Goal: Information Seeking & Learning: Compare options

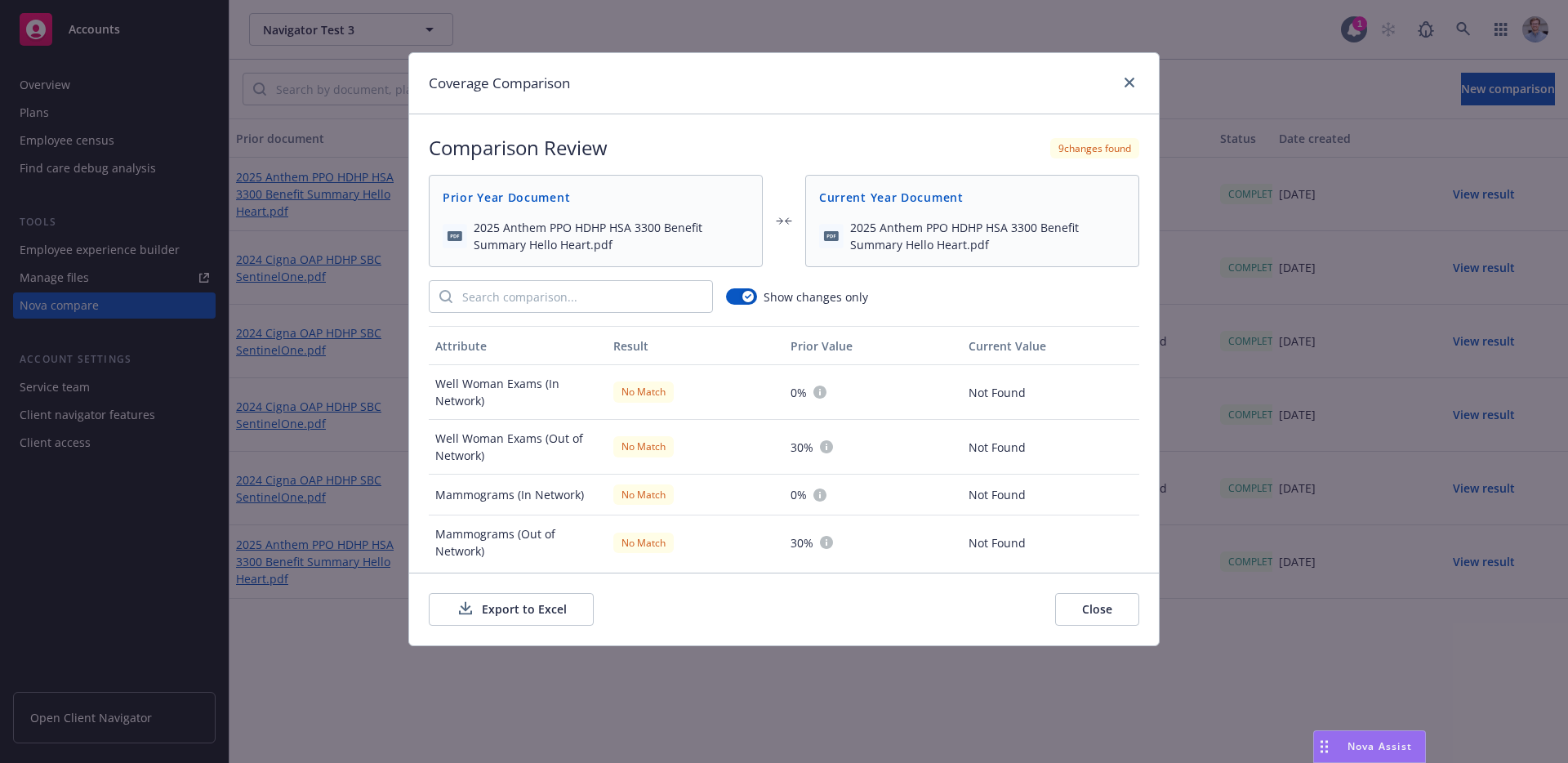
click at [396, 321] on div "Coverage Comparison Comparison Review 9 changes found Prior Year Document 2025 …" at bounding box center [784, 381] width 1568 height 763
click at [1130, 81] on icon "close" at bounding box center [1129, 83] width 10 height 10
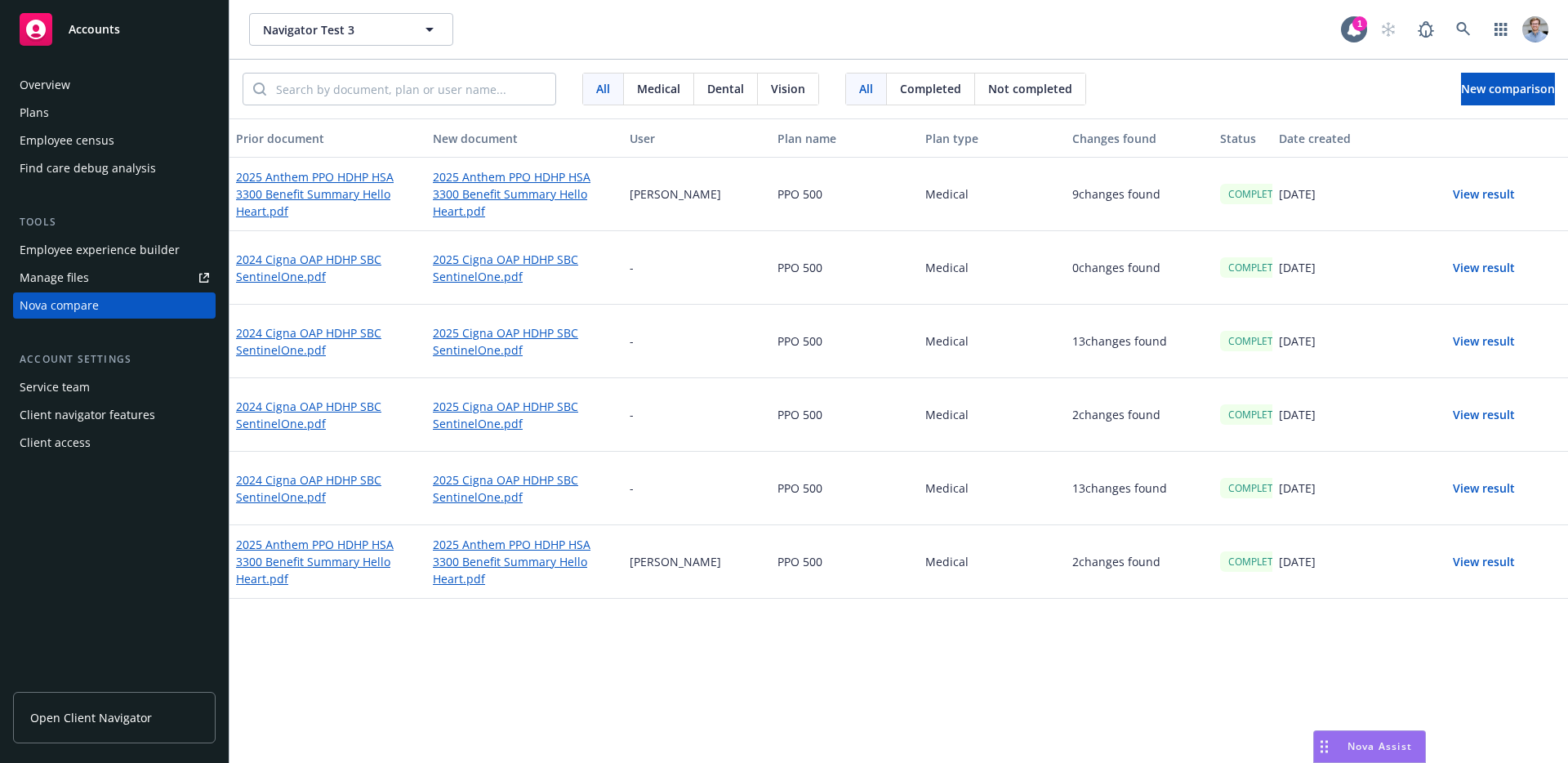
click at [1481, 410] on button "View result" at bounding box center [1483, 415] width 114 height 33
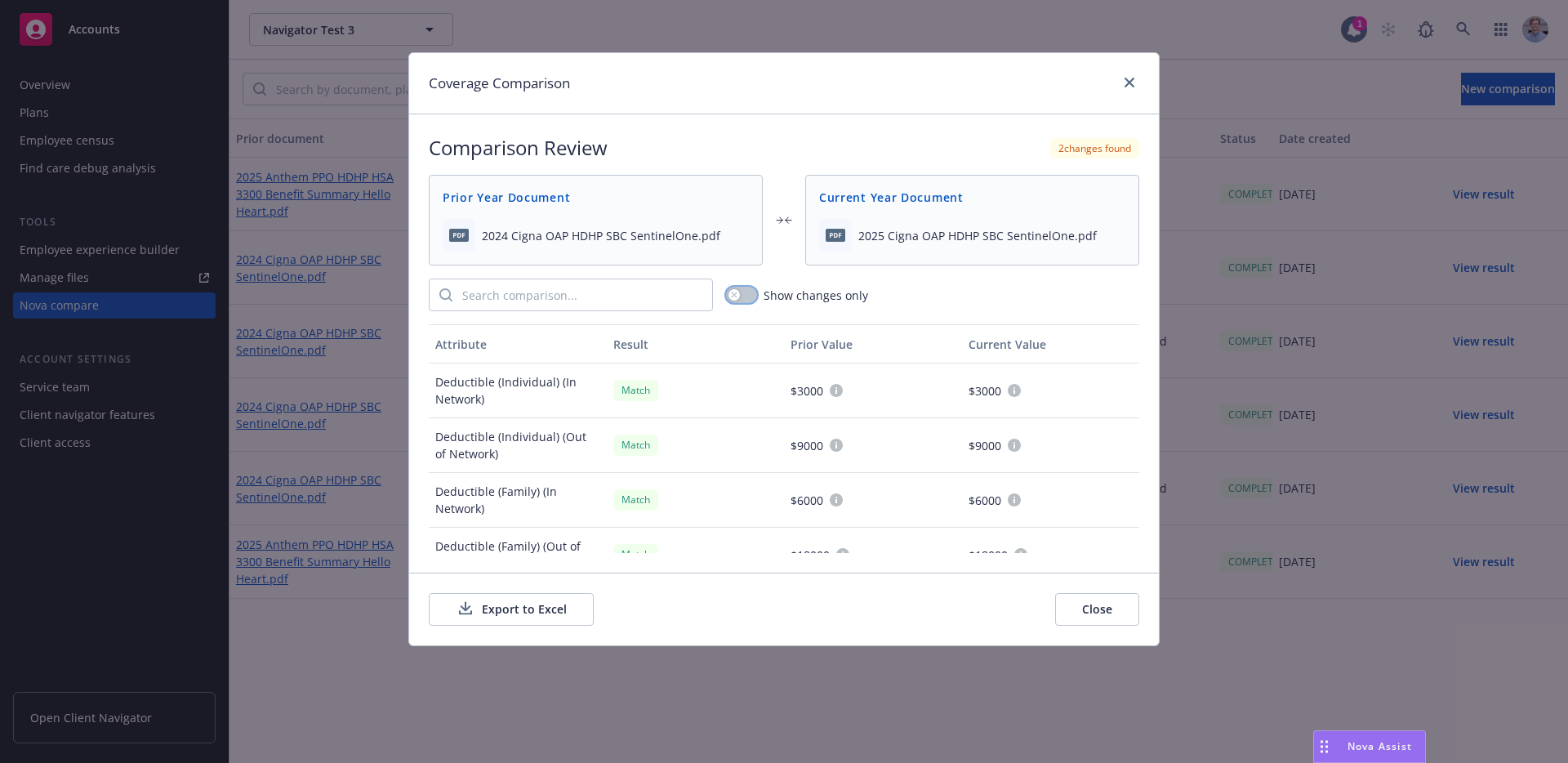
click at [751, 299] on button "button" at bounding box center [742, 294] width 31 height 16
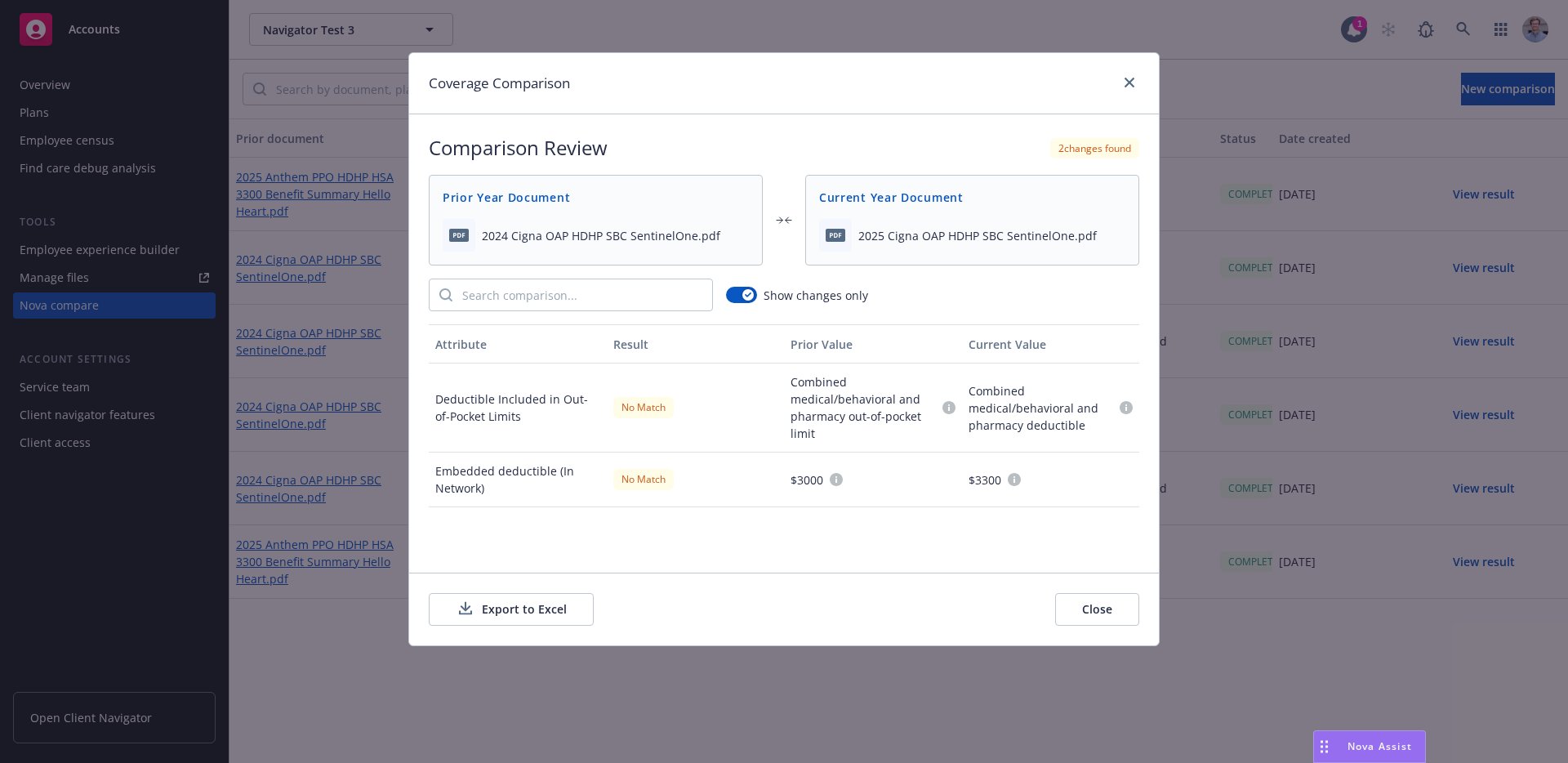
click at [1101, 618] on button "Close" at bounding box center [1097, 609] width 84 height 33
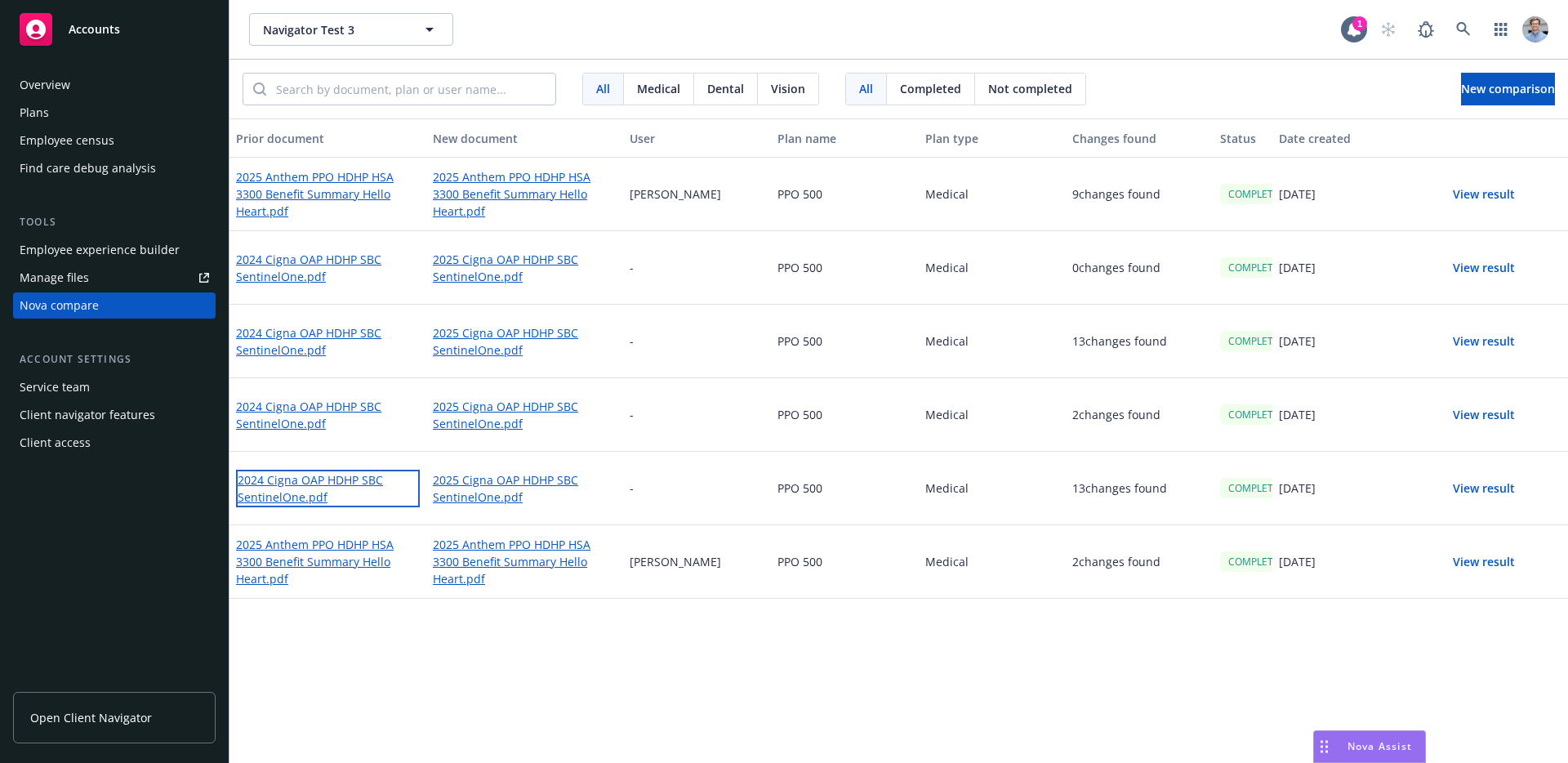
click at [317, 481] on link "2024 Cigna OAP HDHP SBC SentinelOne.pdf" at bounding box center [327, 488] width 184 height 38
click at [1464, 493] on button "View result" at bounding box center [1483, 489] width 114 height 33
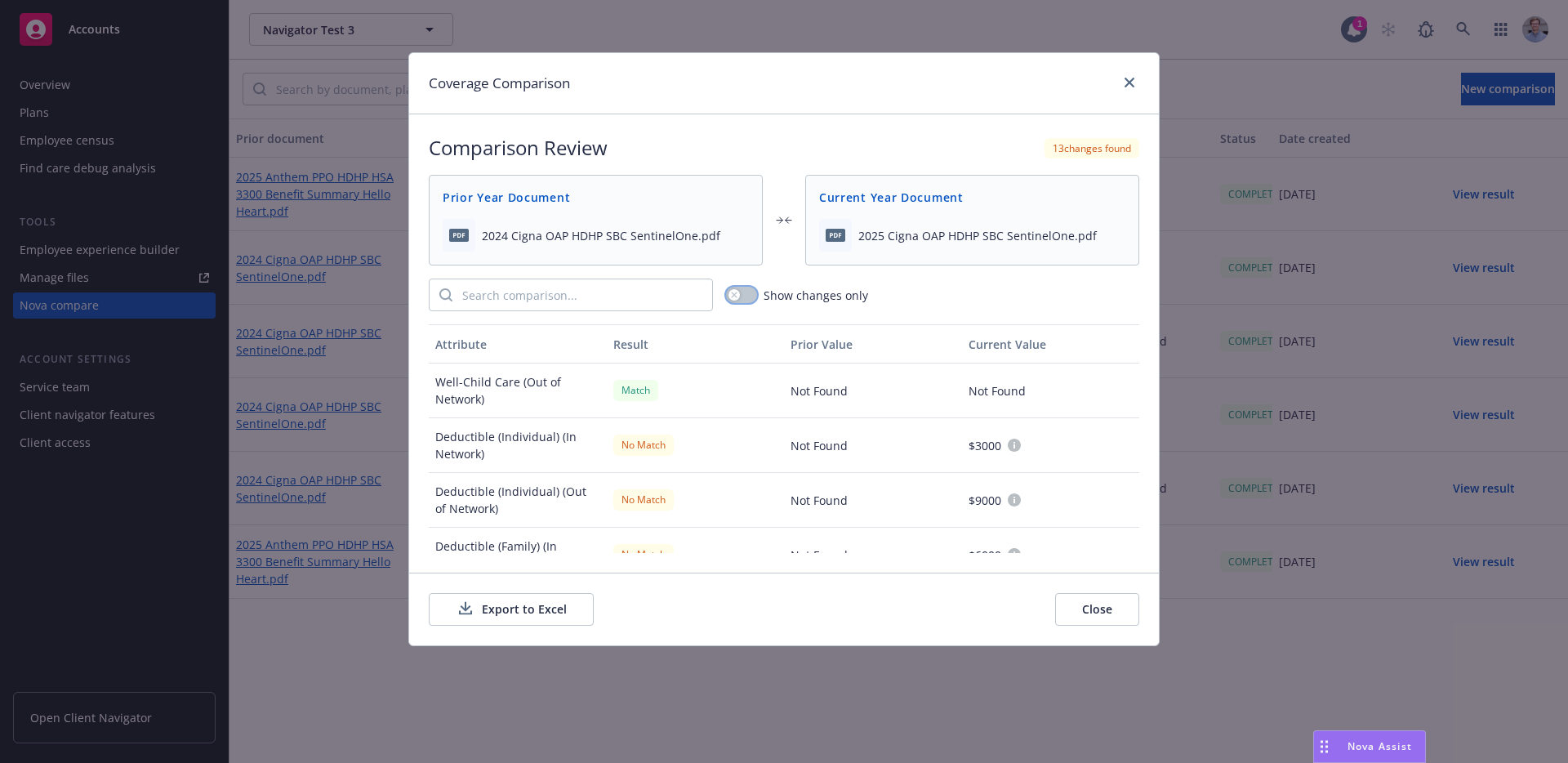
click at [742, 296] on button "button" at bounding box center [742, 294] width 31 height 16
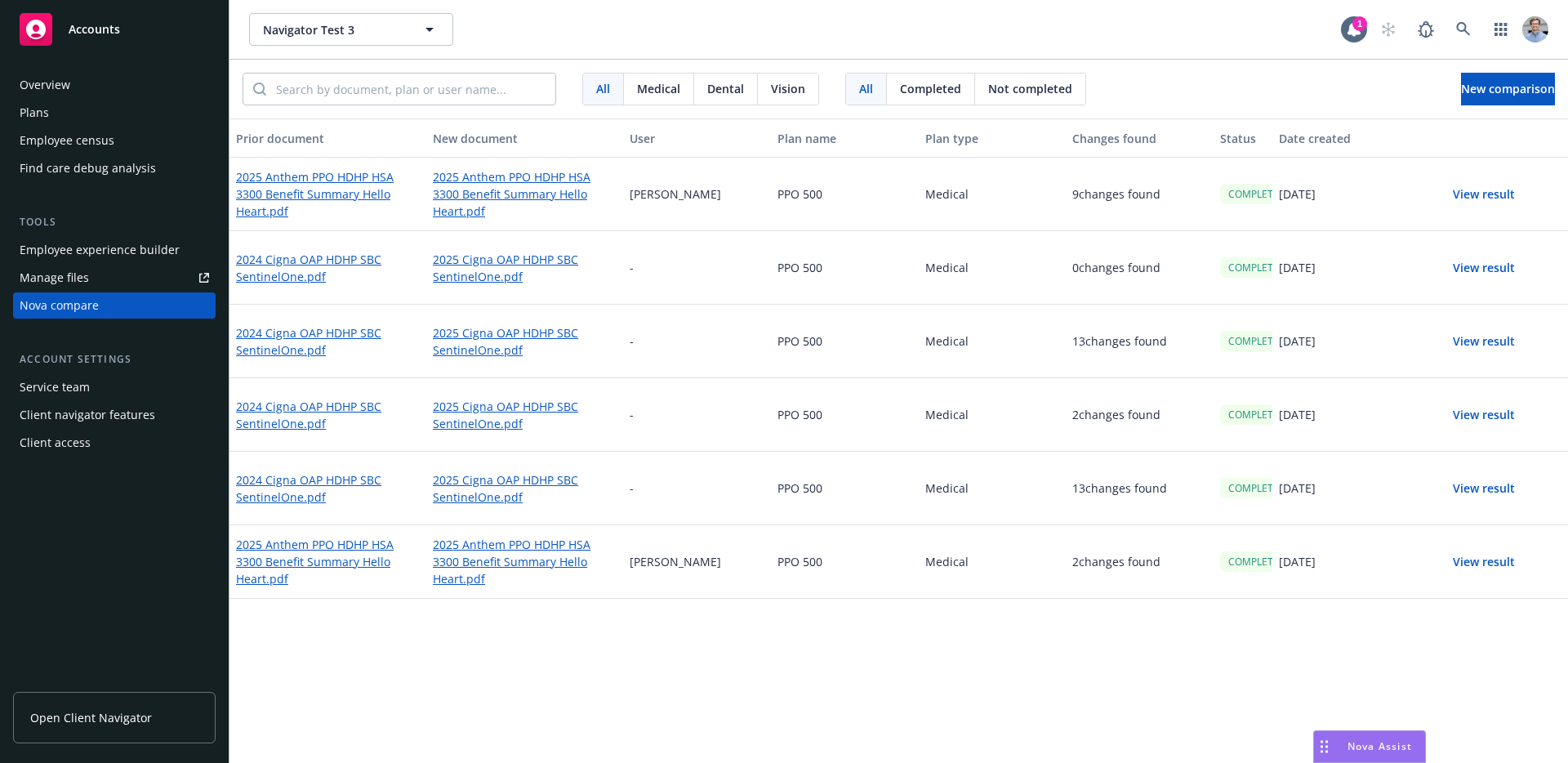
click at [1325, 24] on div "Navigator Test 3 Navigator Test 3" at bounding box center [795, 30] width 1092 height 33
click at [1346, 27] on icon at bounding box center [1353, 29] width 16 height 16
click at [348, 404] on link "2024 Cigna OAP HDHP SBC SentinelOne.pdf" at bounding box center [327, 415] width 184 height 38
click at [452, 406] on link "2025 Cigna OAP HDHP SBC SentinelOne.pdf" at bounding box center [524, 415] width 184 height 38
click at [1466, 77] on button "New comparison" at bounding box center [1507, 89] width 94 height 33
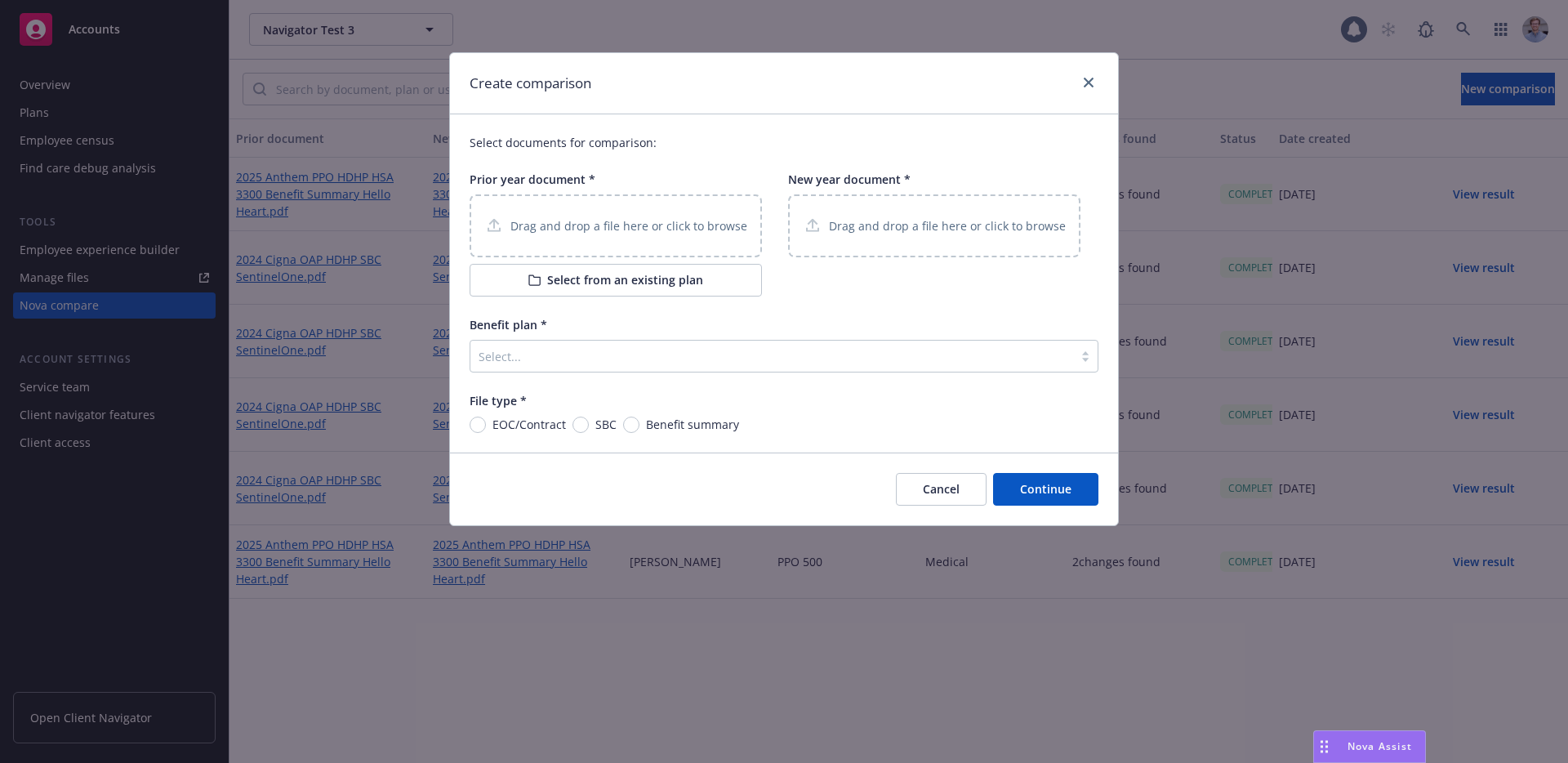
click at [574, 364] on div at bounding box center [771, 356] width 586 height 19
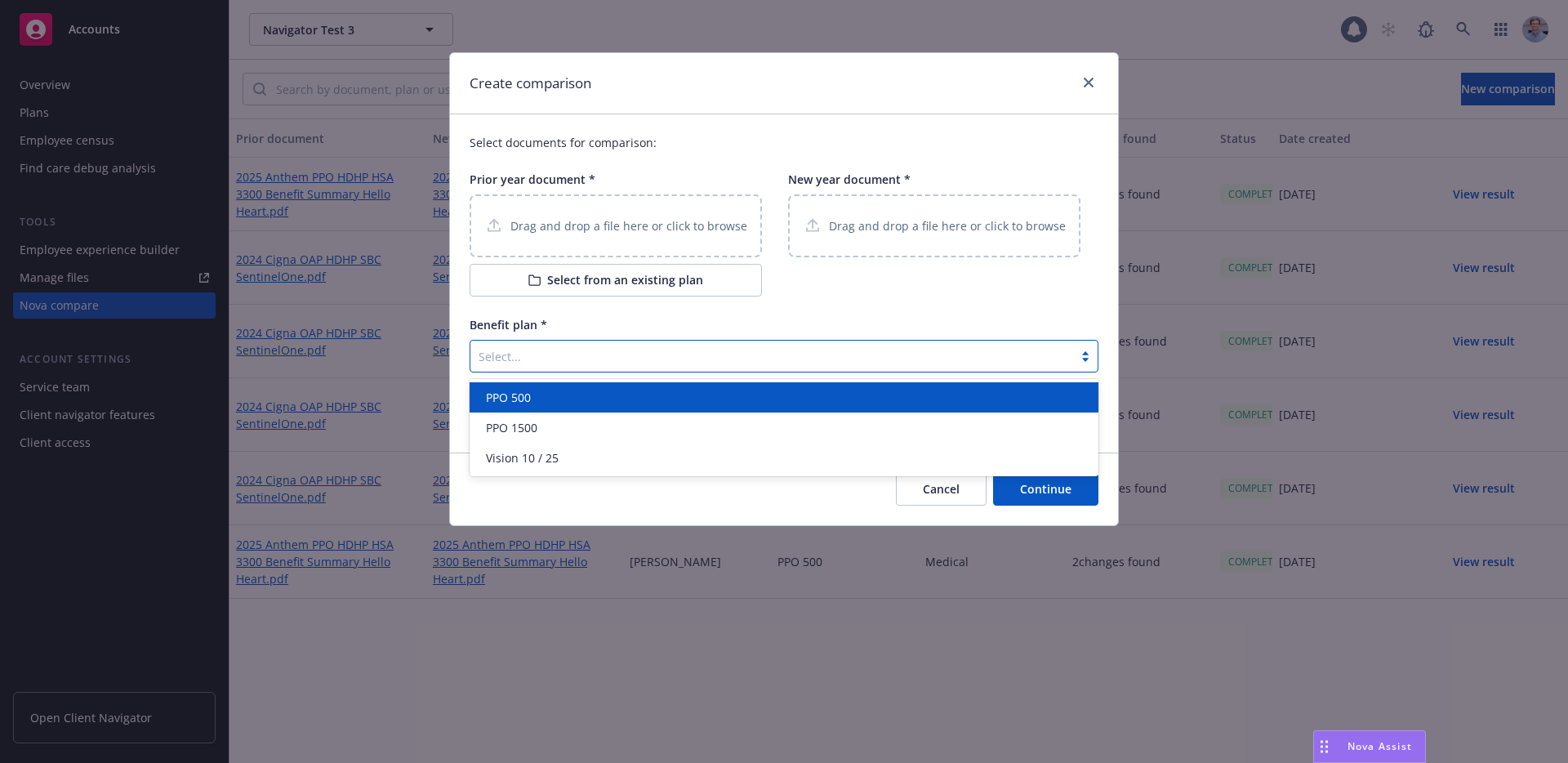
click at [574, 360] on div at bounding box center [771, 356] width 586 height 19
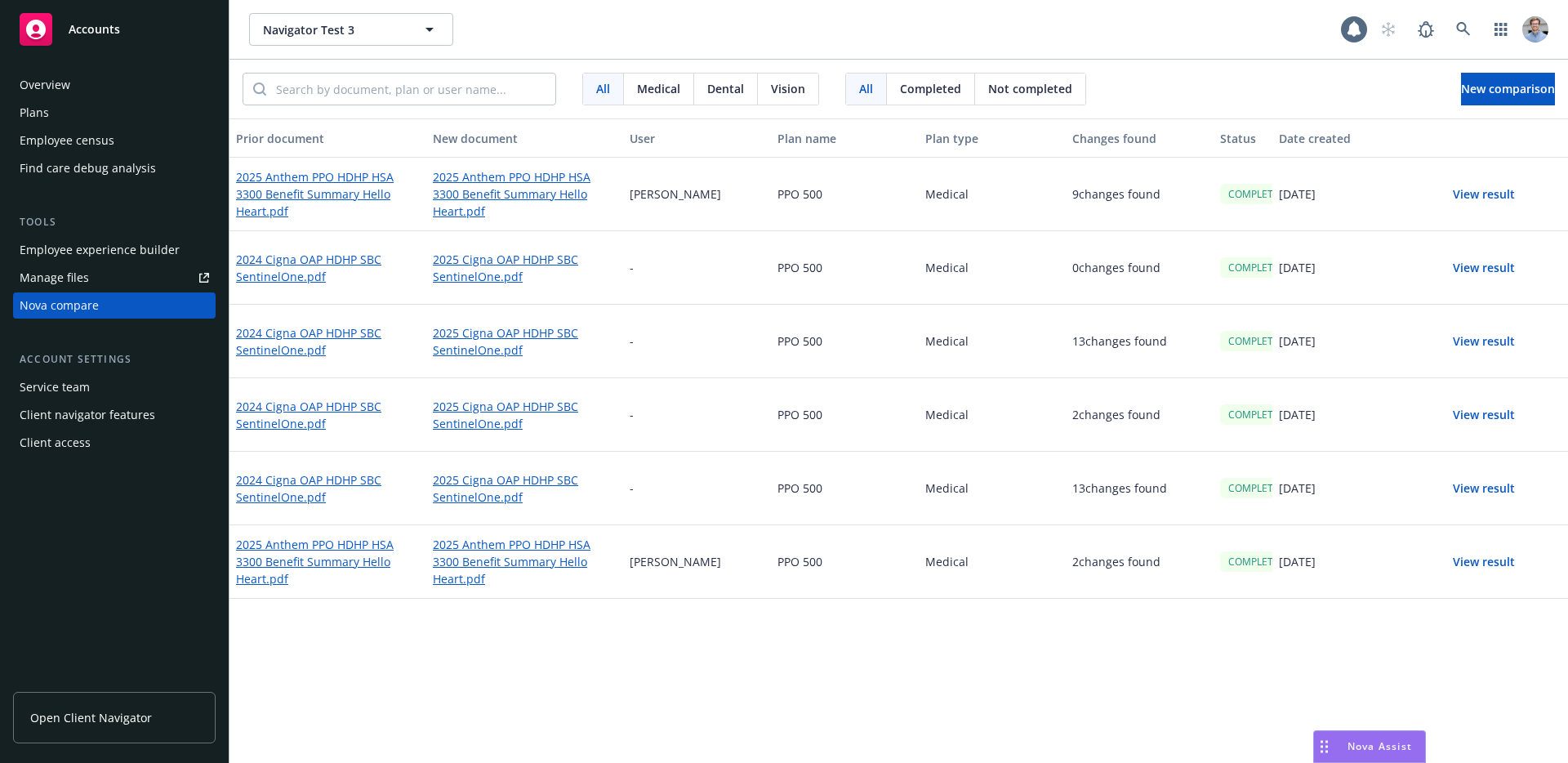
click at [1100, 19] on div "Navigator Test 3 Navigator Test 3" at bounding box center [795, 30] width 1092 height 33
click at [1460, 89] on button "New comparison" at bounding box center [1507, 89] width 94 height 33
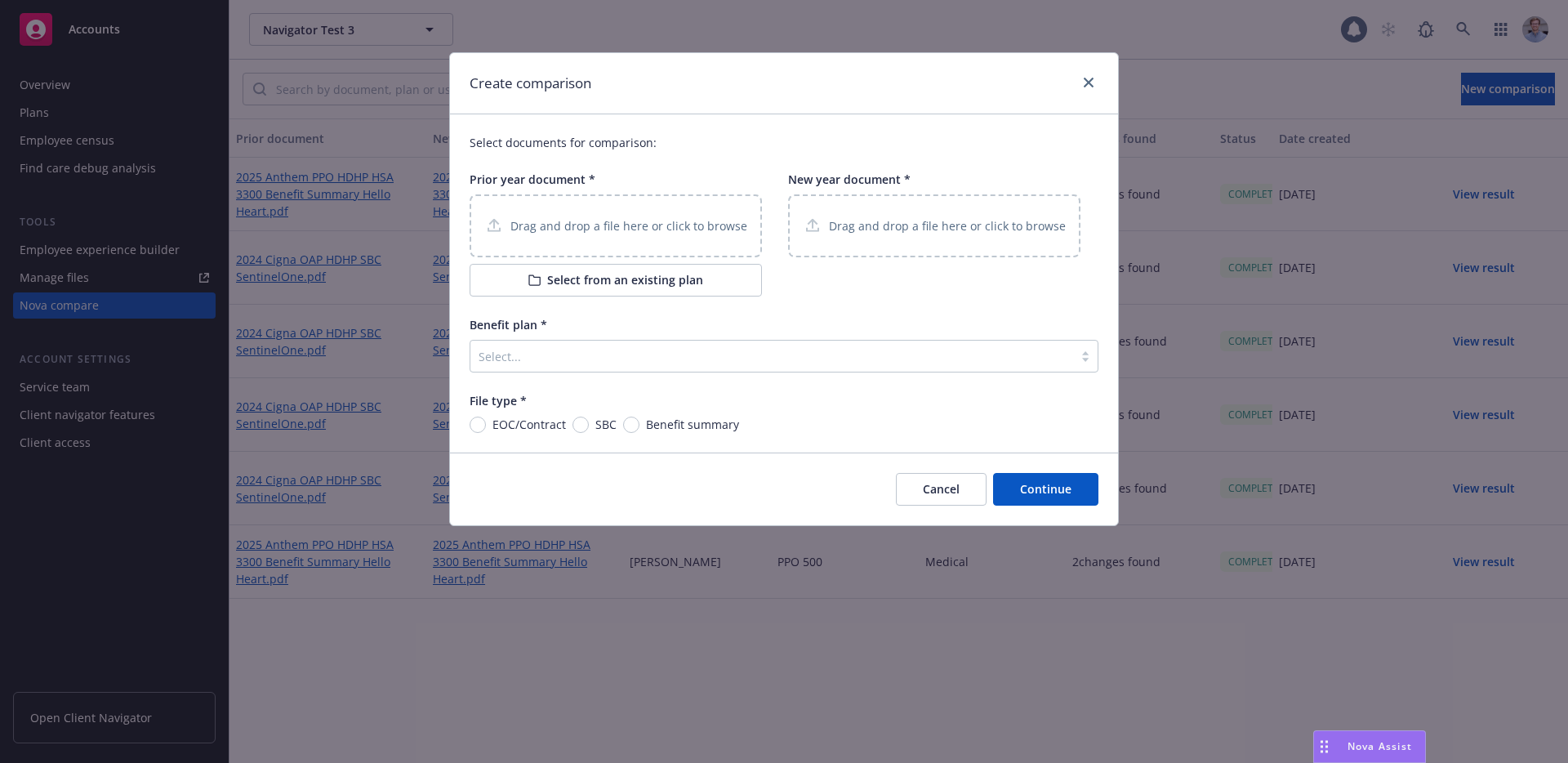
click at [631, 233] on p "Drag and drop a file here or click to browse" at bounding box center [628, 226] width 237 height 17
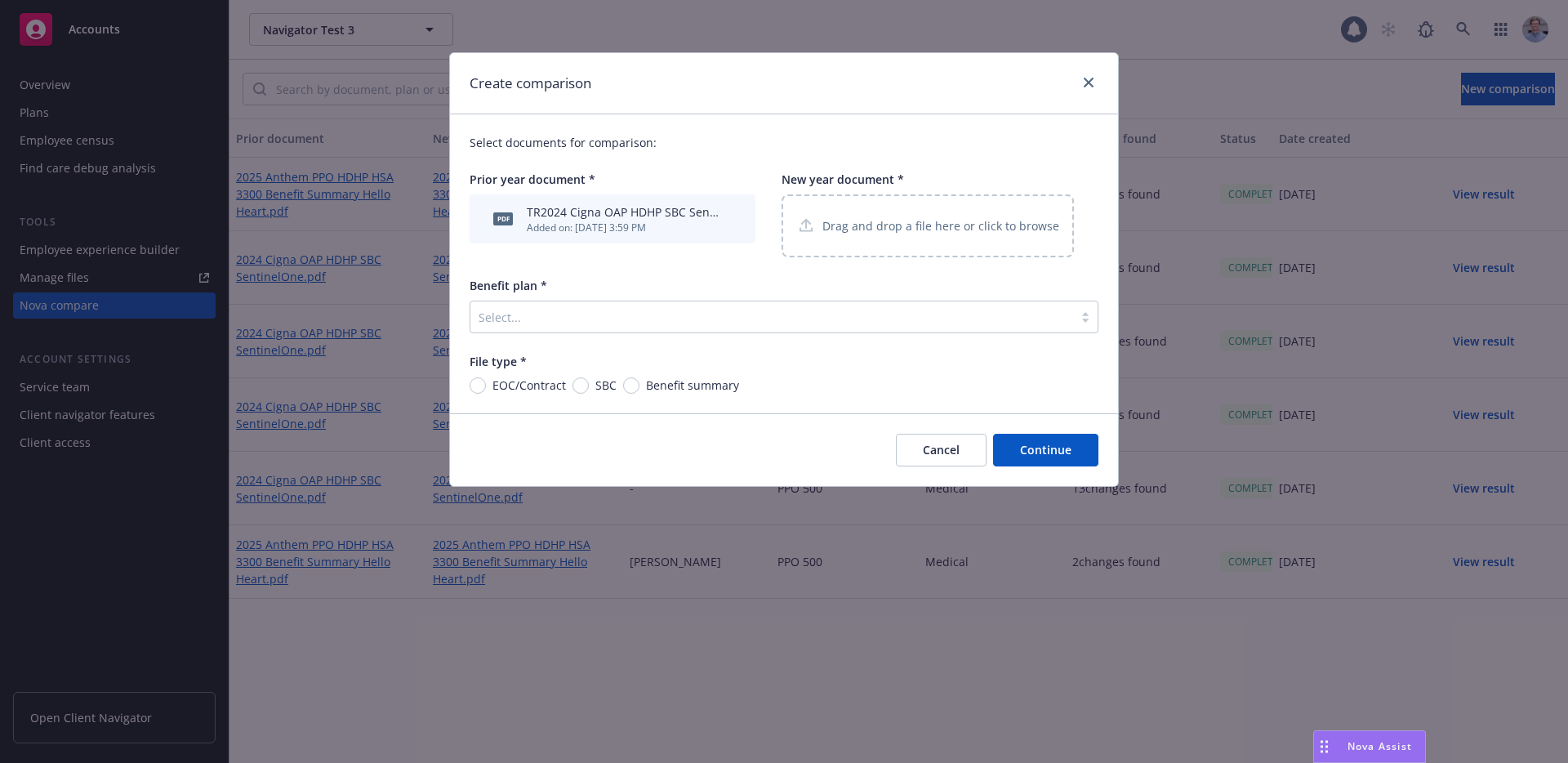
drag, startPoint x: 906, startPoint y: 489, endPoint x: 905, endPoint y: 453, distance: 36.0
click at [905, 456] on button "Cancel" at bounding box center [941, 450] width 90 height 33
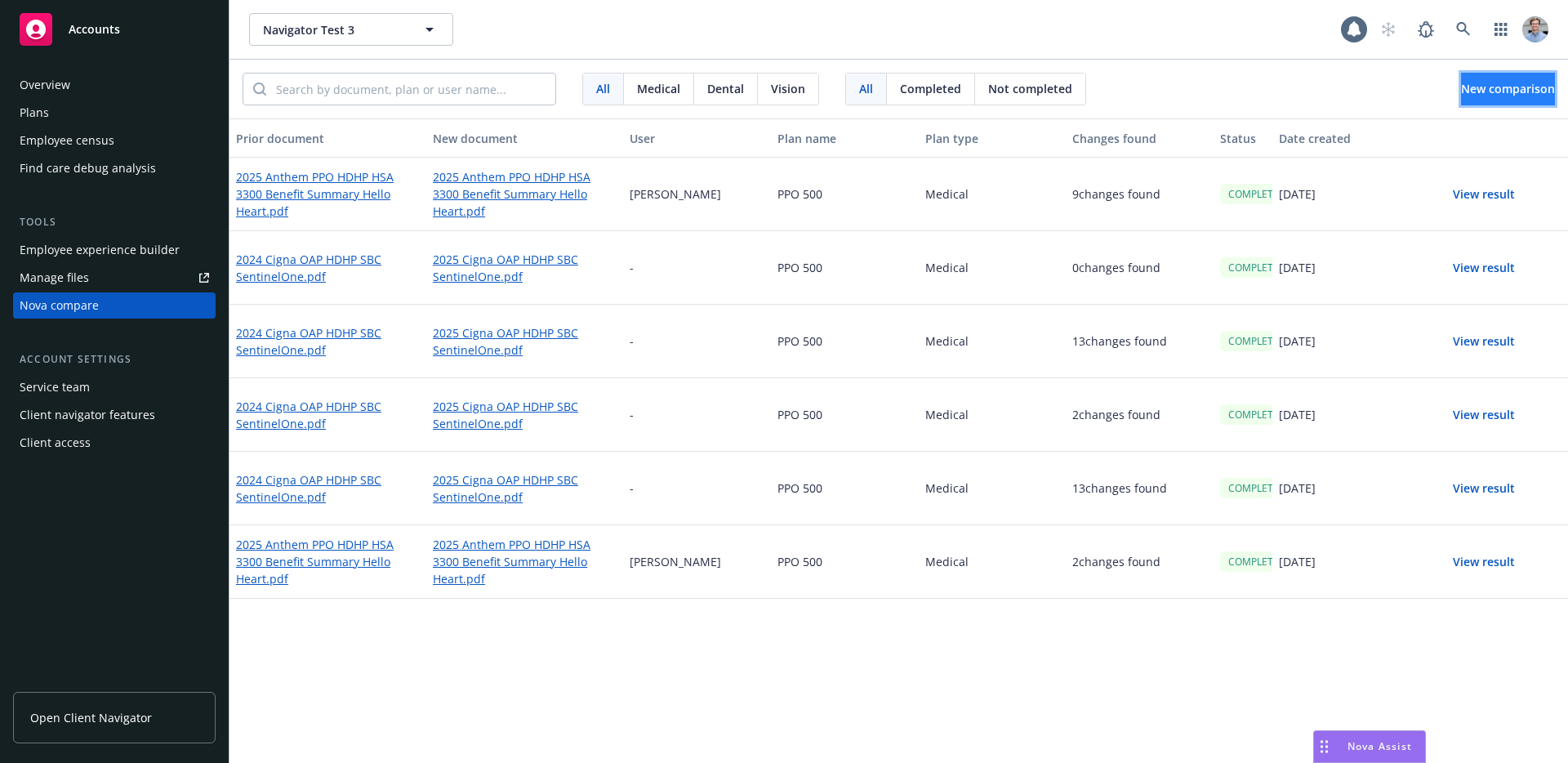
click at [1470, 100] on button "New comparison" at bounding box center [1507, 89] width 94 height 33
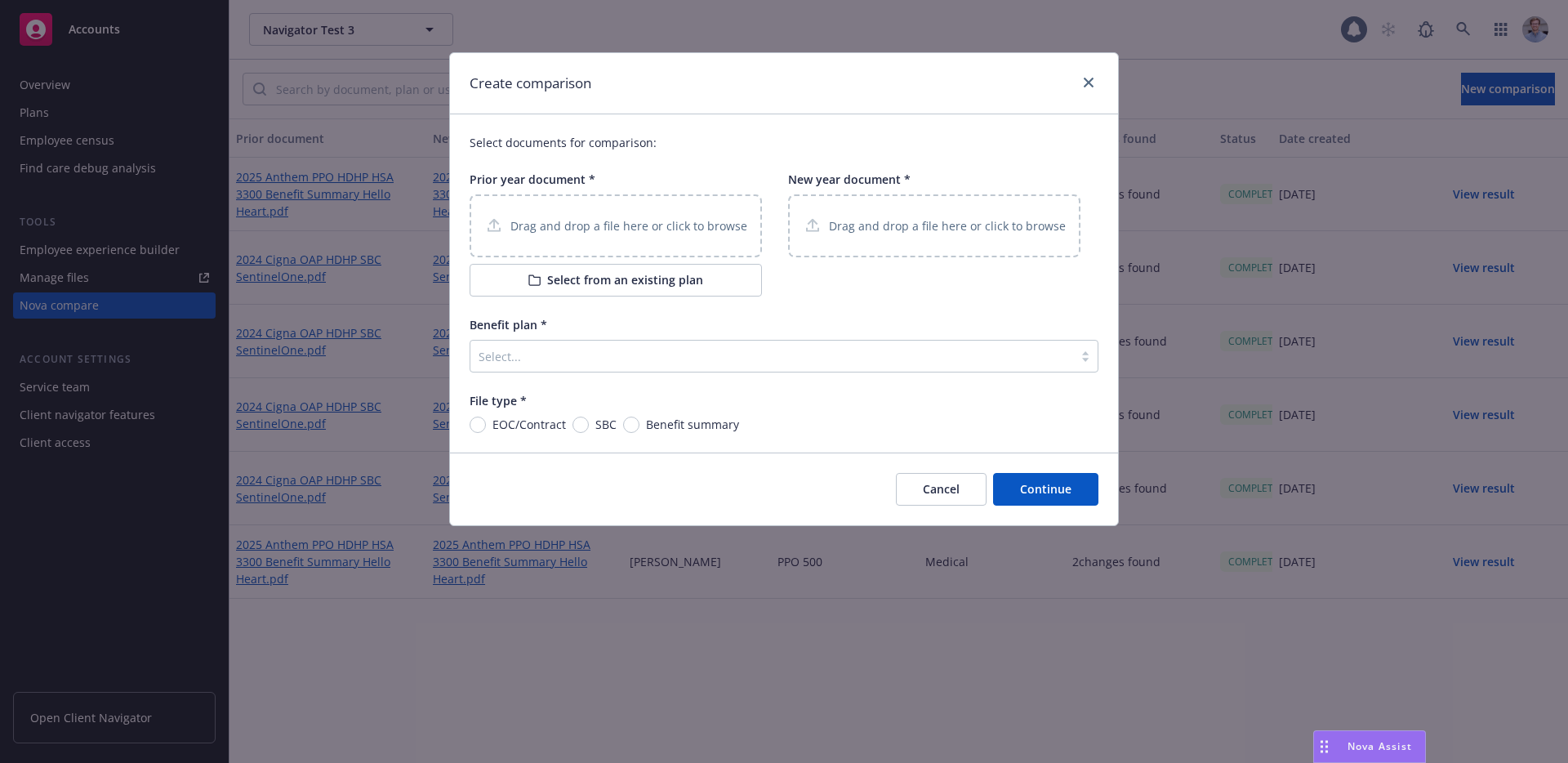
click at [571, 230] on p "Drag and drop a file here or click to browse" at bounding box center [628, 226] width 237 height 17
click at [638, 247] on div "Drag and drop a file here or click to browse" at bounding box center [616, 225] width 292 height 63
click at [934, 483] on button "Cancel" at bounding box center [941, 489] width 90 height 33
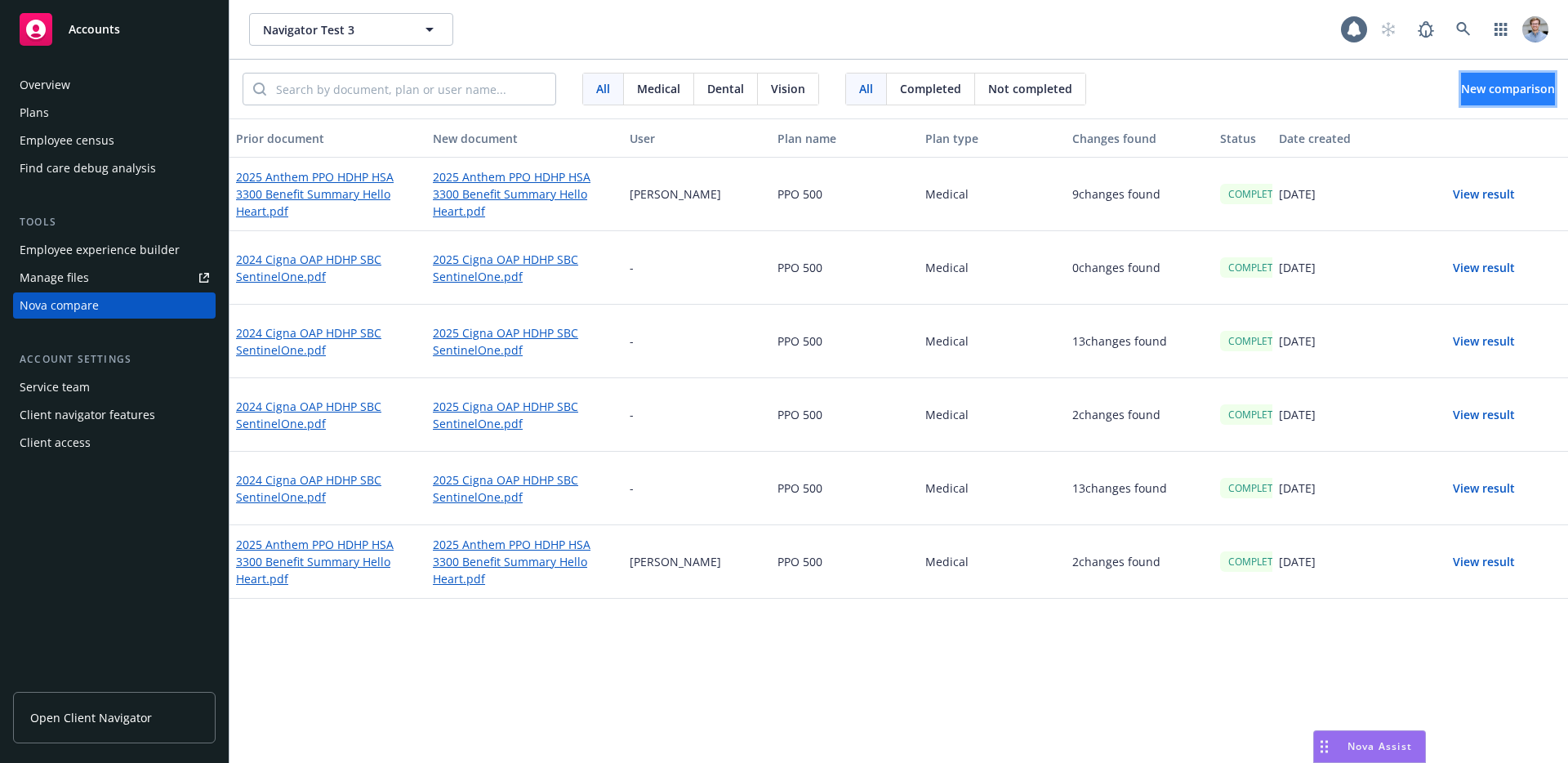
click at [1460, 89] on span "New comparison" at bounding box center [1507, 89] width 94 height 15
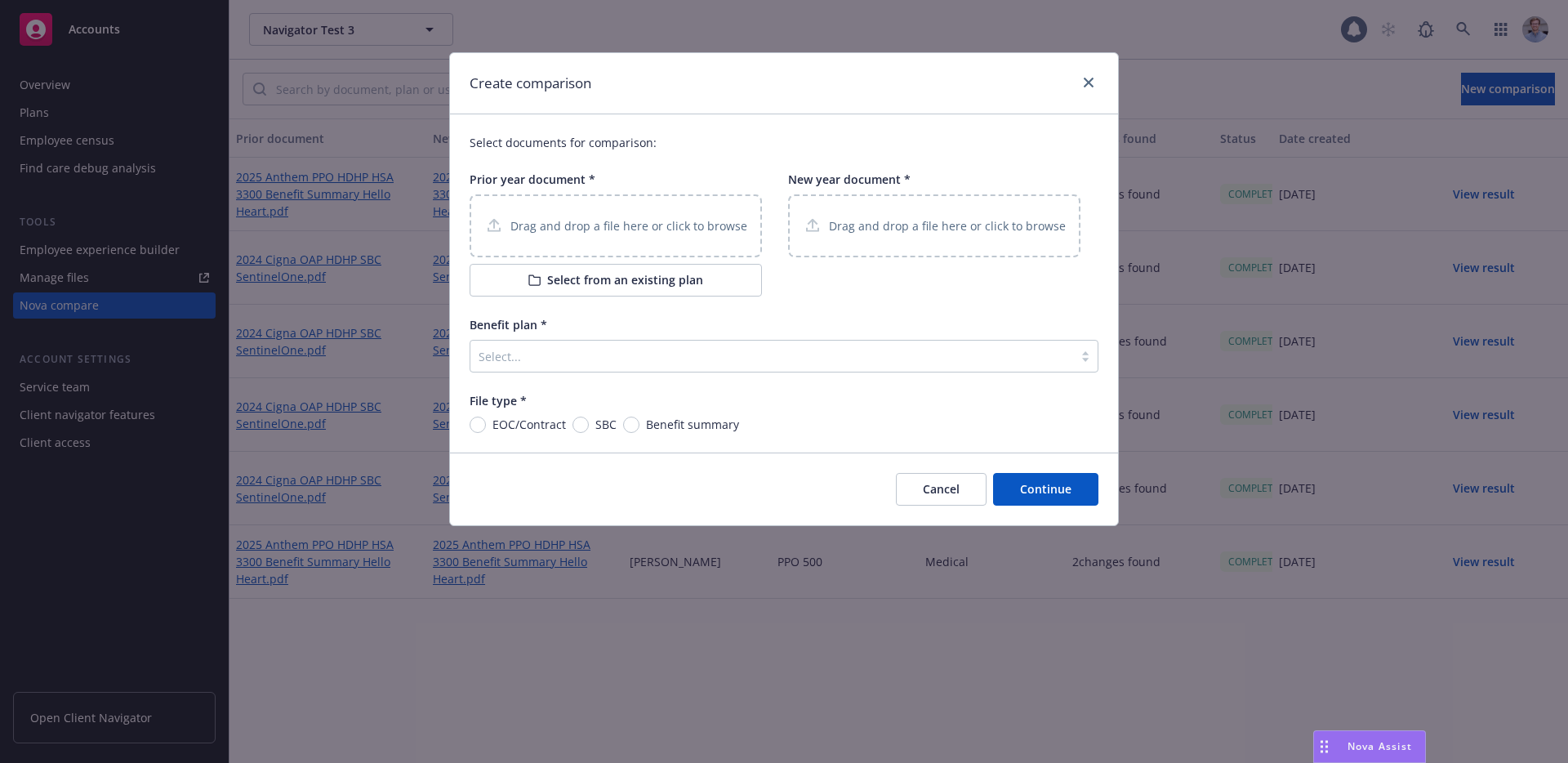
click at [692, 216] on div "Drag and drop a file here or click to browse" at bounding box center [615, 225] width 263 height 20
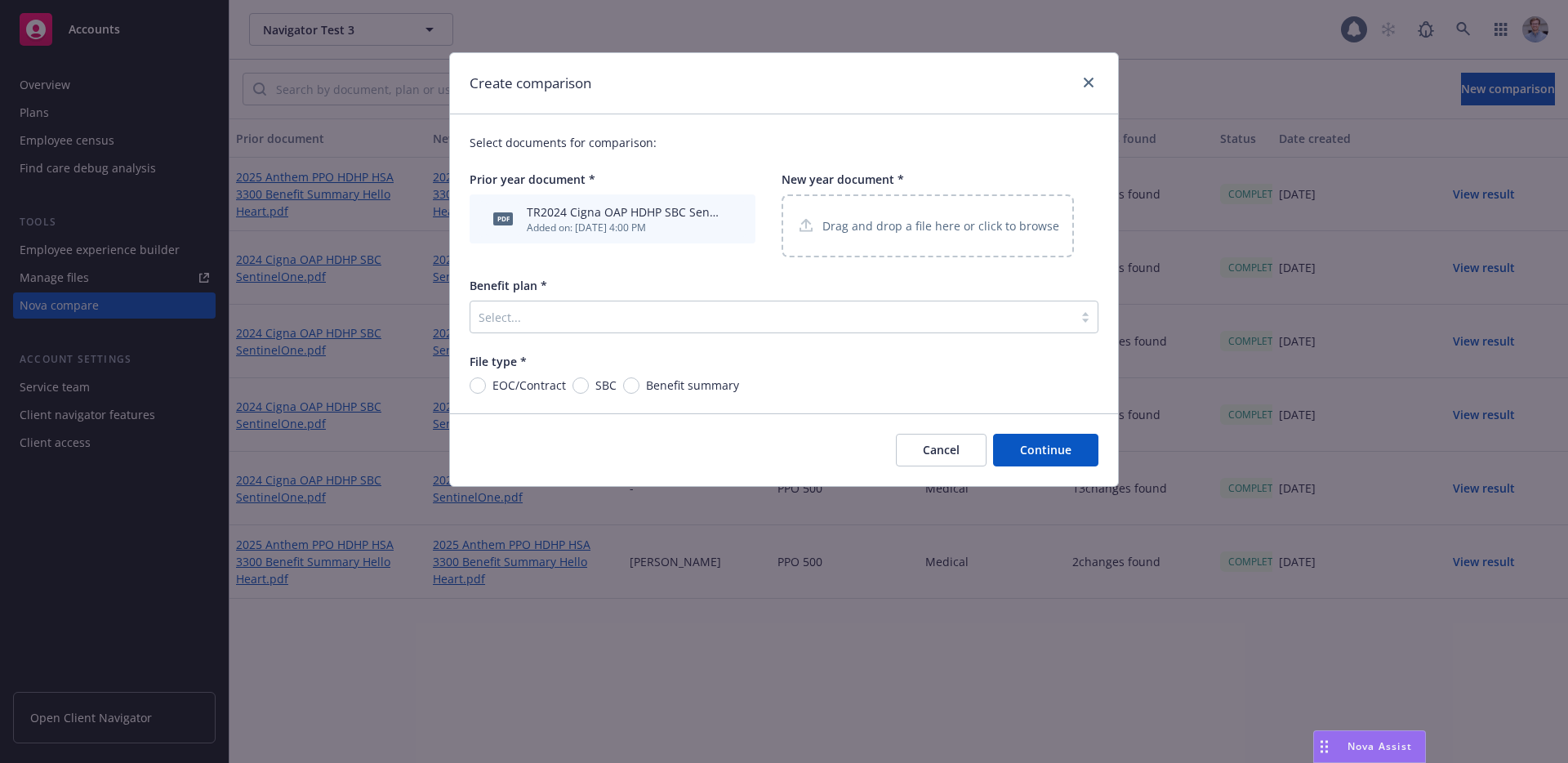
click at [893, 232] on p "Drag and drop a file here or click to browse" at bounding box center [941, 226] width 237 height 17
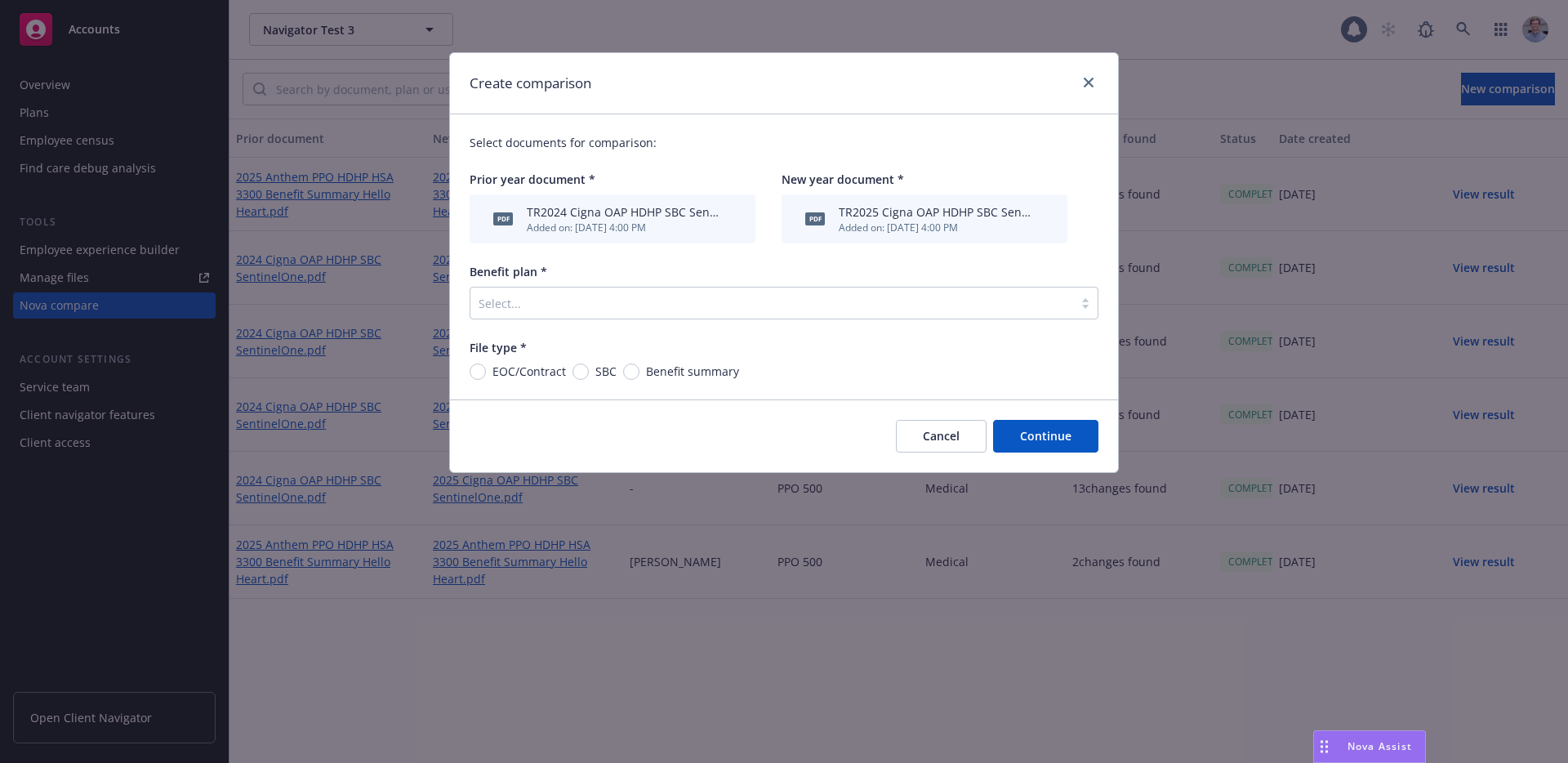
click at [788, 316] on div "Select..." at bounding box center [771, 302] width 602 height 26
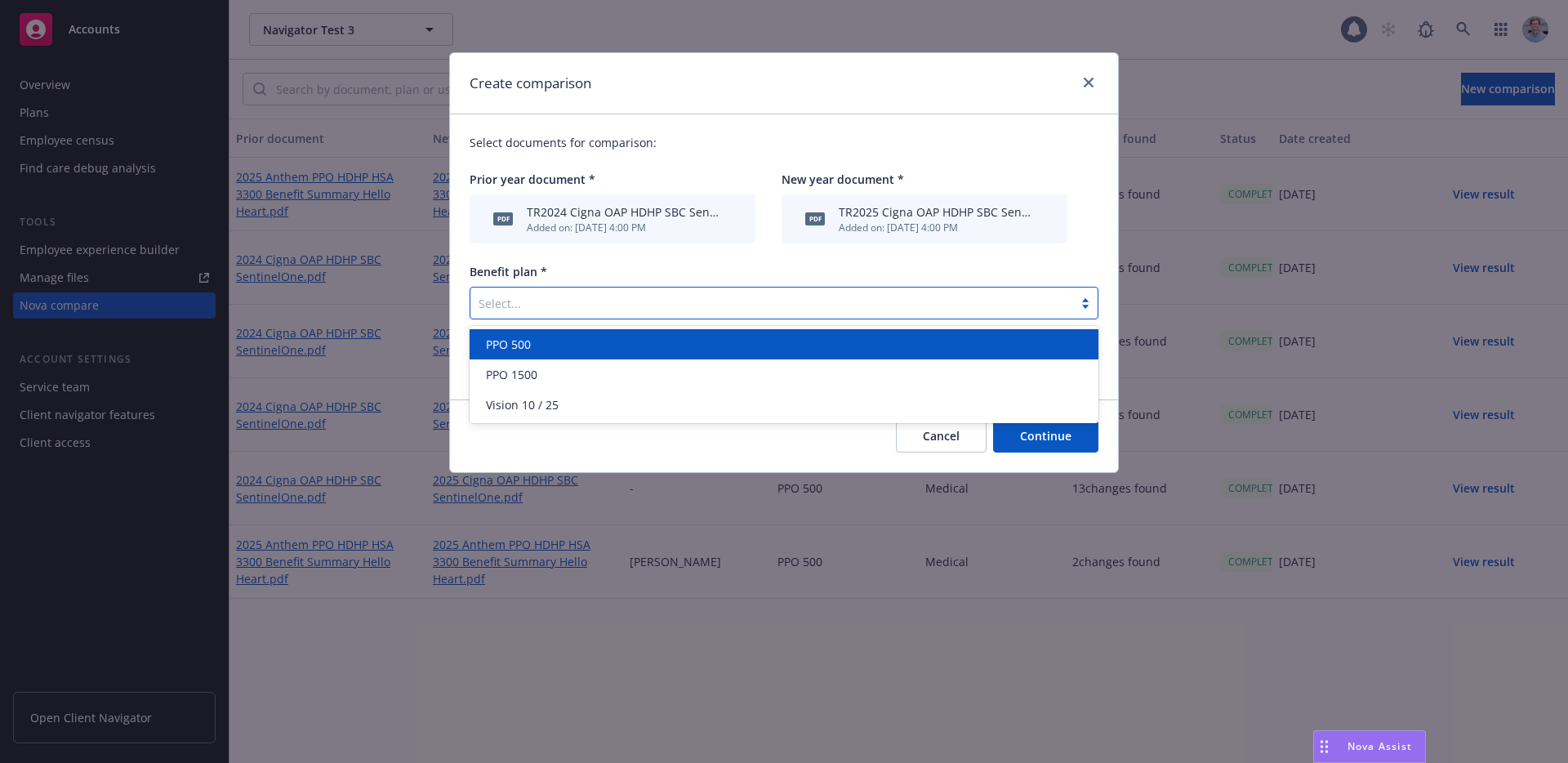
click at [712, 352] on div "PPO 500" at bounding box center [783, 344] width 609 height 17
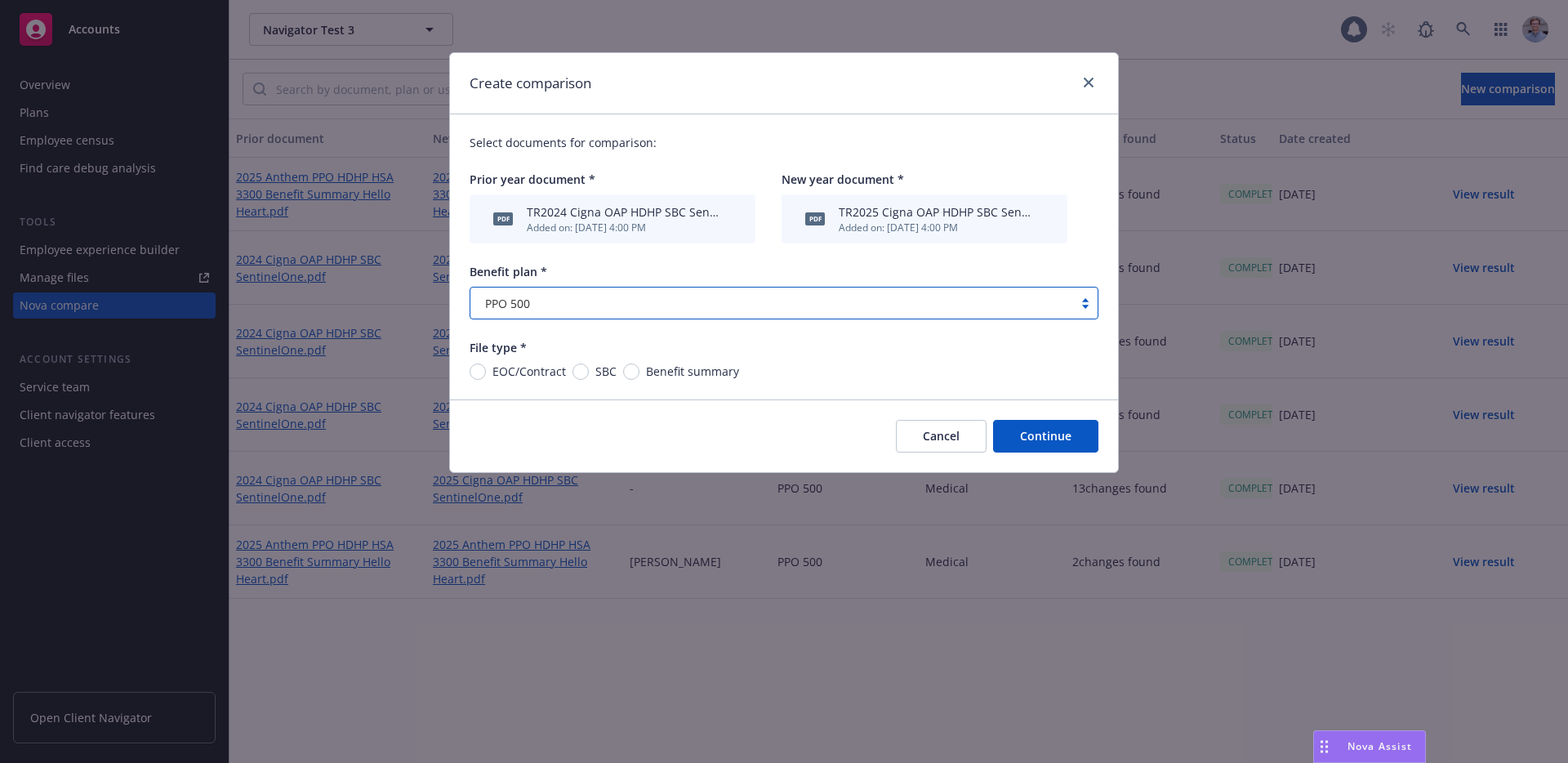
click at [598, 373] on span "SBC" at bounding box center [606, 371] width 21 height 17
click at [589, 373] on input "SBC" at bounding box center [580, 371] width 16 height 16
radio input "true"
click at [1019, 442] on button "Continue" at bounding box center [1045, 436] width 105 height 33
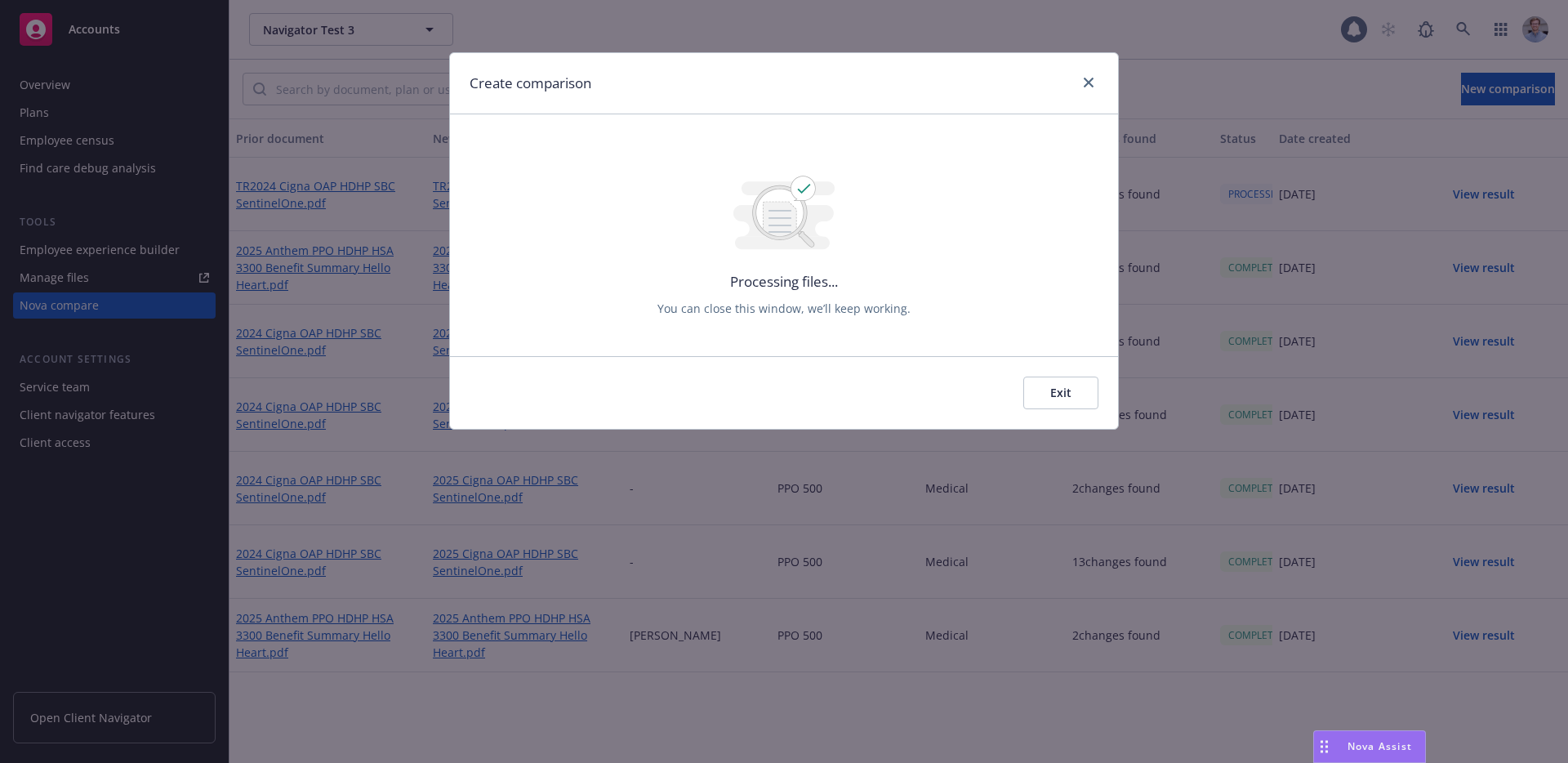
click at [1066, 395] on button "Exit" at bounding box center [1060, 393] width 75 height 33
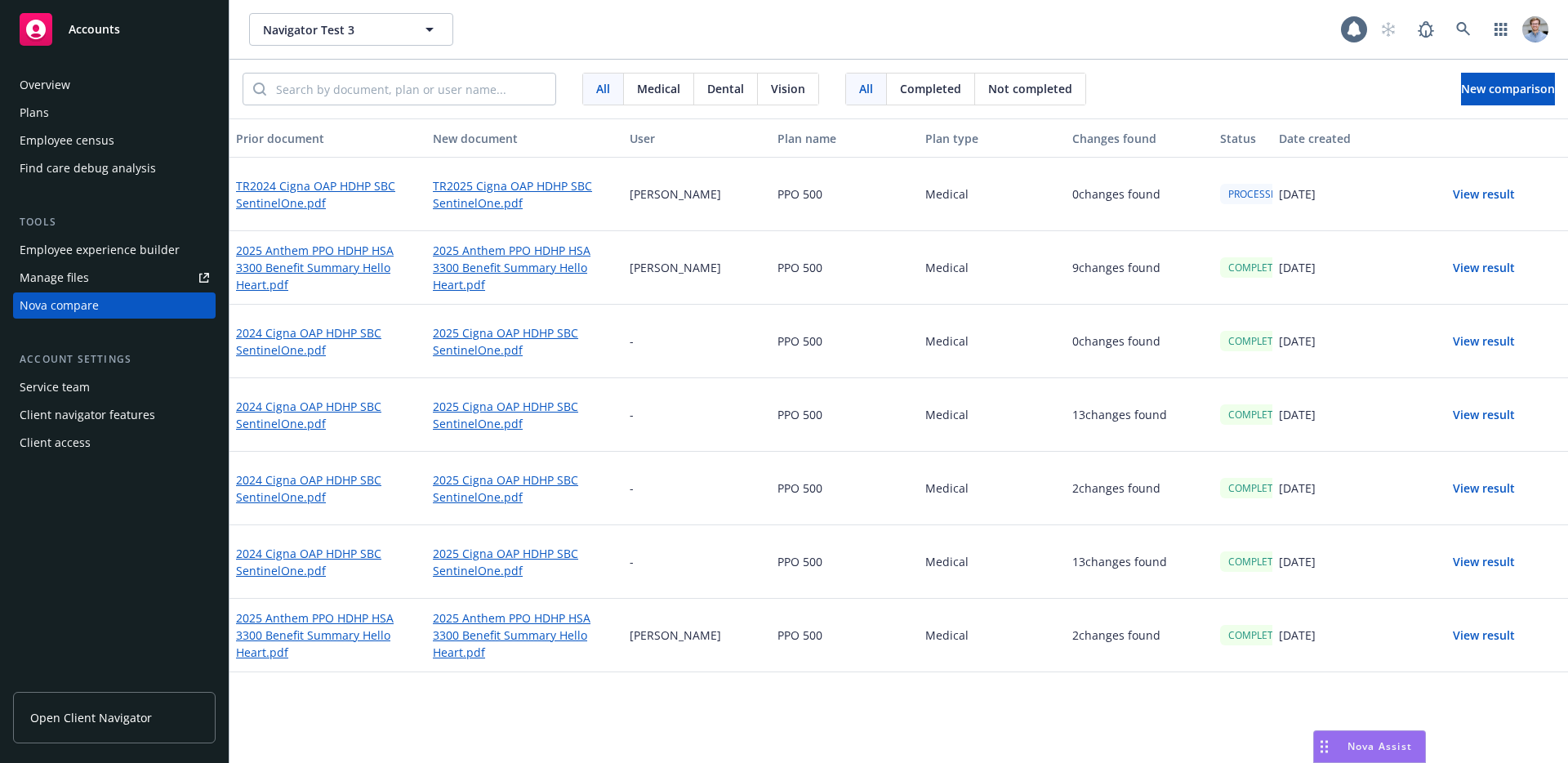
click at [1505, 491] on button "View result" at bounding box center [1483, 489] width 114 height 33
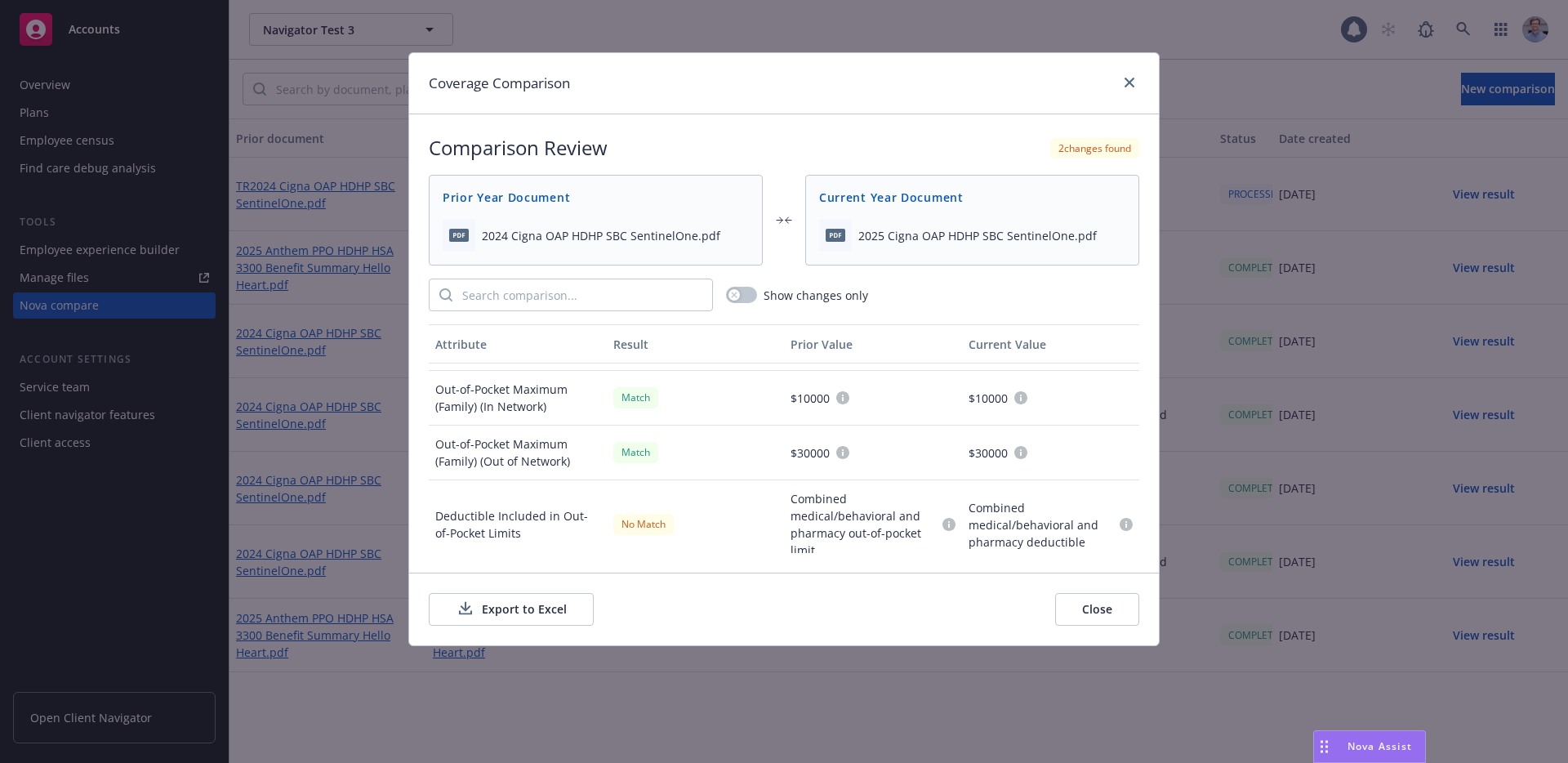
scroll to position [499, 0]
click at [739, 292] on div "button" at bounding box center [734, 294] width 12 height 12
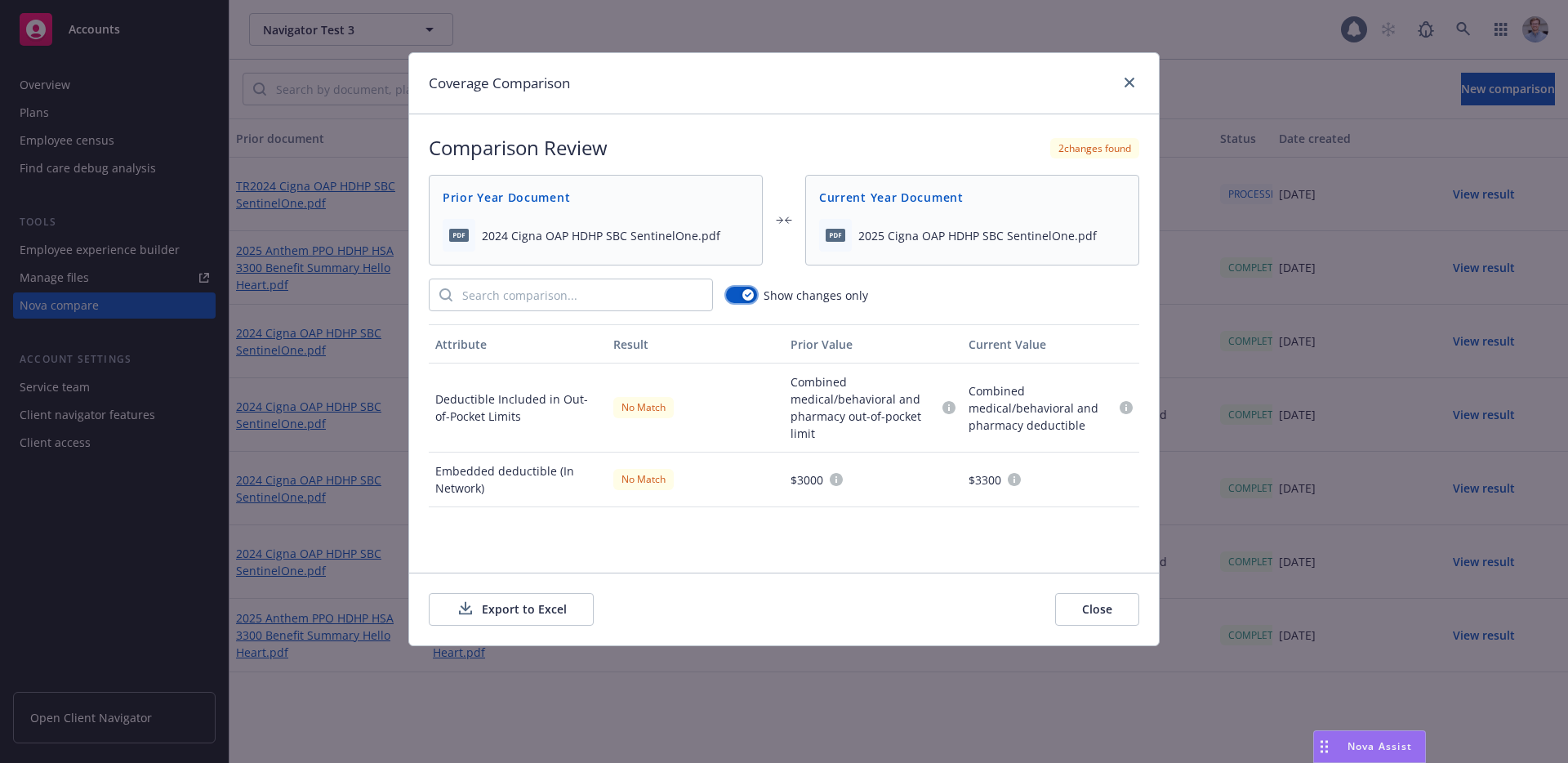
scroll to position [0, 0]
